Goal: Information Seeking & Learning: Learn about a topic

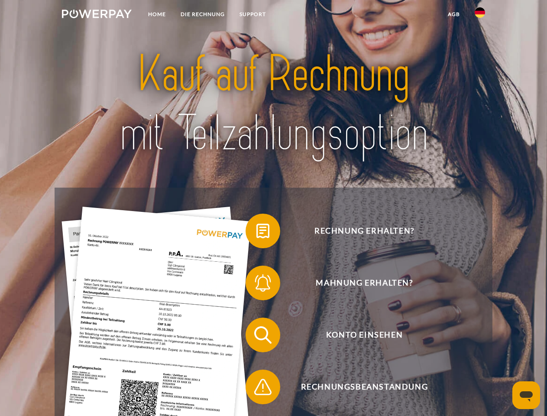
click at [97, 15] on img at bounding box center [97, 14] width 70 height 9
click at [480, 15] on img at bounding box center [480, 12] width 10 height 10
click at [454, 14] on link "agb" at bounding box center [454, 14] width 27 height 16
click at [256, 233] on span at bounding box center [249, 230] width 43 height 43
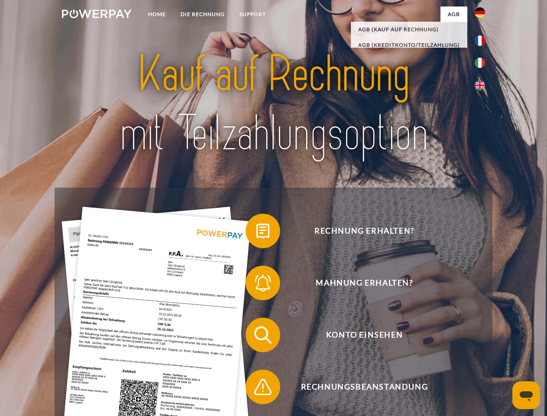
click at [256, 285] on span at bounding box center [249, 282] width 43 height 43
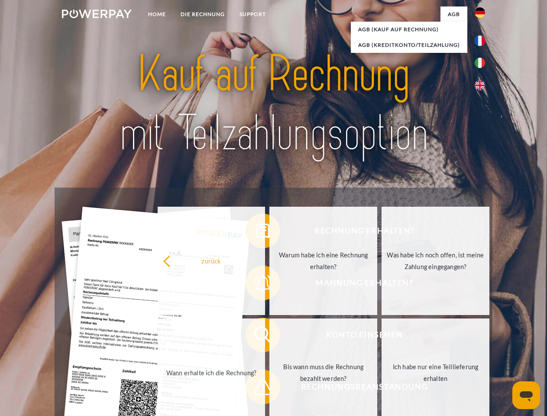
click at [269, 337] on link "Bis wann muss die Rechnung bezahlt werden?" at bounding box center [323, 372] width 108 height 108
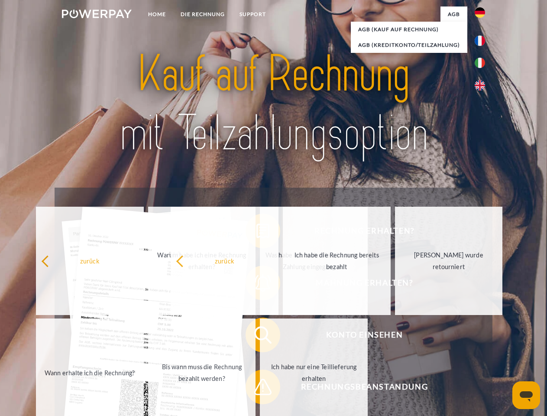
click at [256, 389] on span at bounding box center [249, 386] width 43 height 43
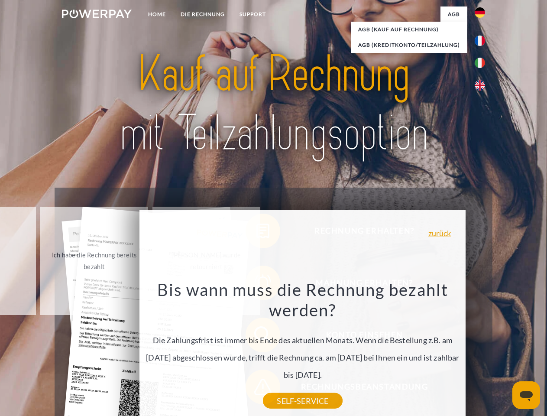
click at [526, 395] on icon "Messaging-Fenster öffnen" at bounding box center [526, 396] width 13 height 10
